Goal: Obtain resource: Download file/media

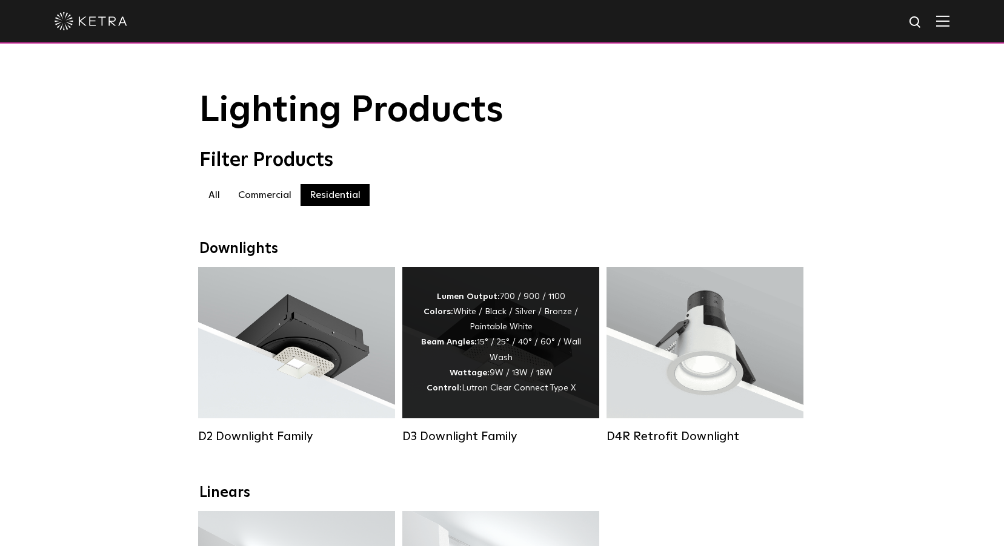
click at [484, 330] on div "Lumen Output: 700 / 900 / 1100 Colors: White / Black / Silver / Bronze / Painta…" at bounding box center [500, 343] width 161 height 107
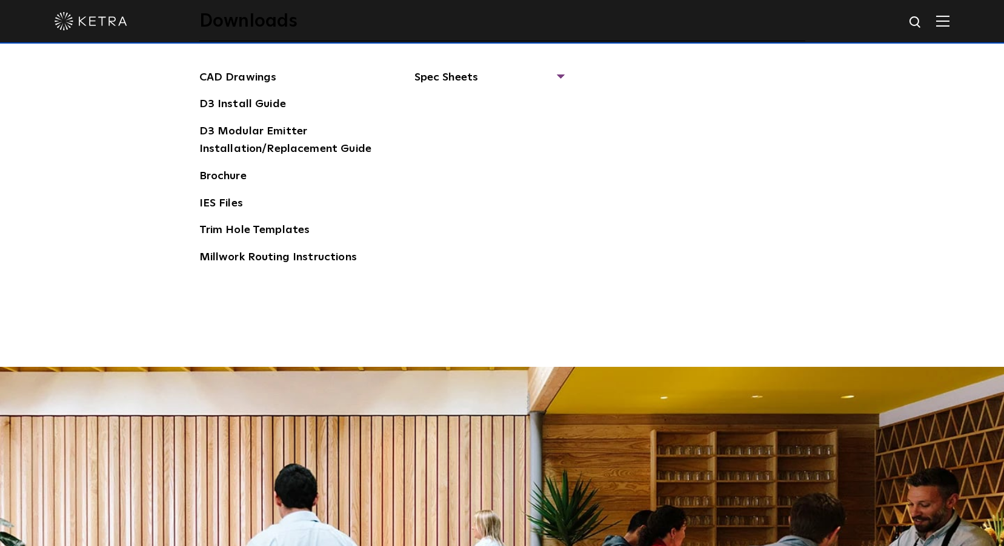
scroll to position [1999, 0]
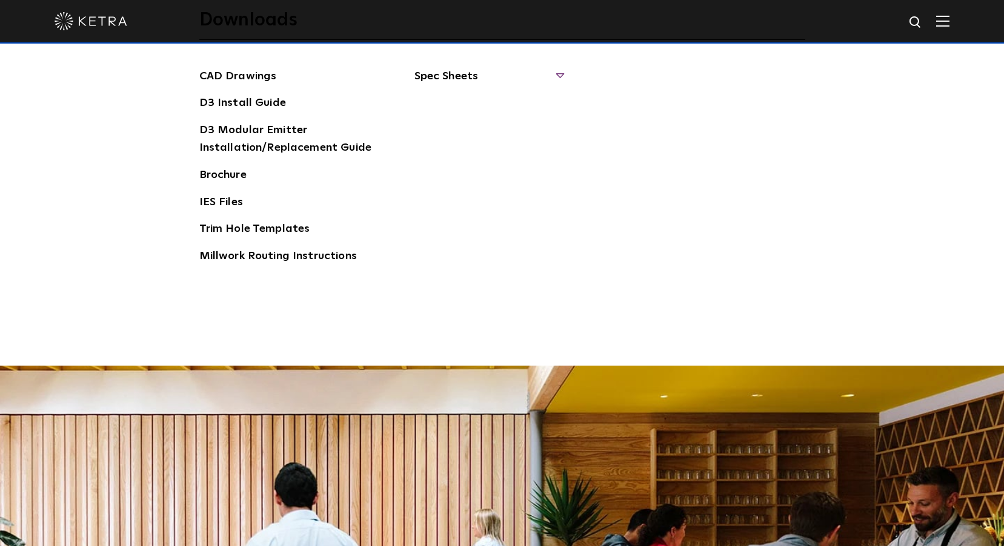
click at [456, 68] on span "Spec Sheets" at bounding box center [488, 81] width 148 height 27
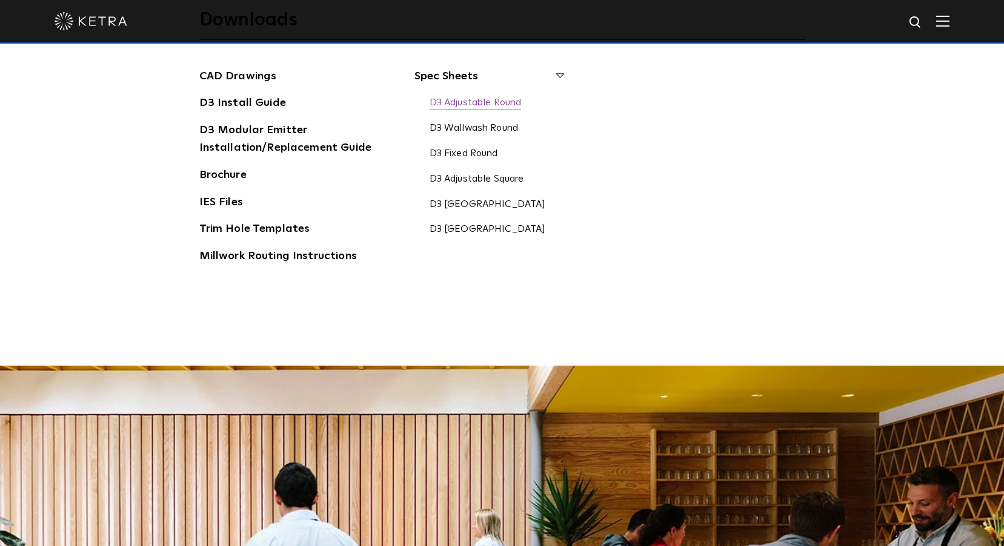
click at [456, 104] on link "D3 Adjustable Round" at bounding box center [476, 103] width 92 height 13
